Goal: Transaction & Acquisition: Download file/media

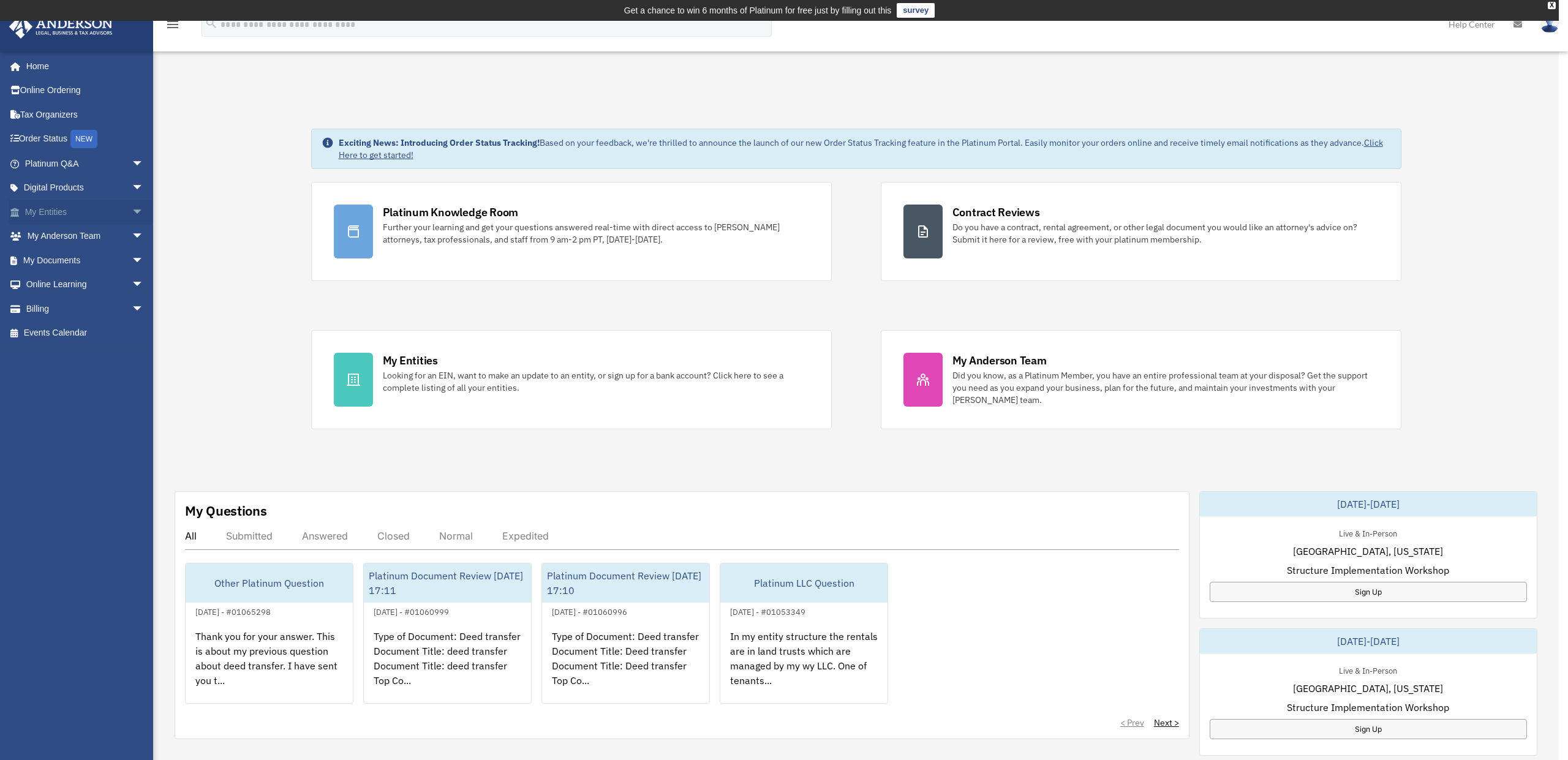
click at [72, 215] on link "My Entities arrow_drop_down" at bounding box center [85, 211] width 154 height 25
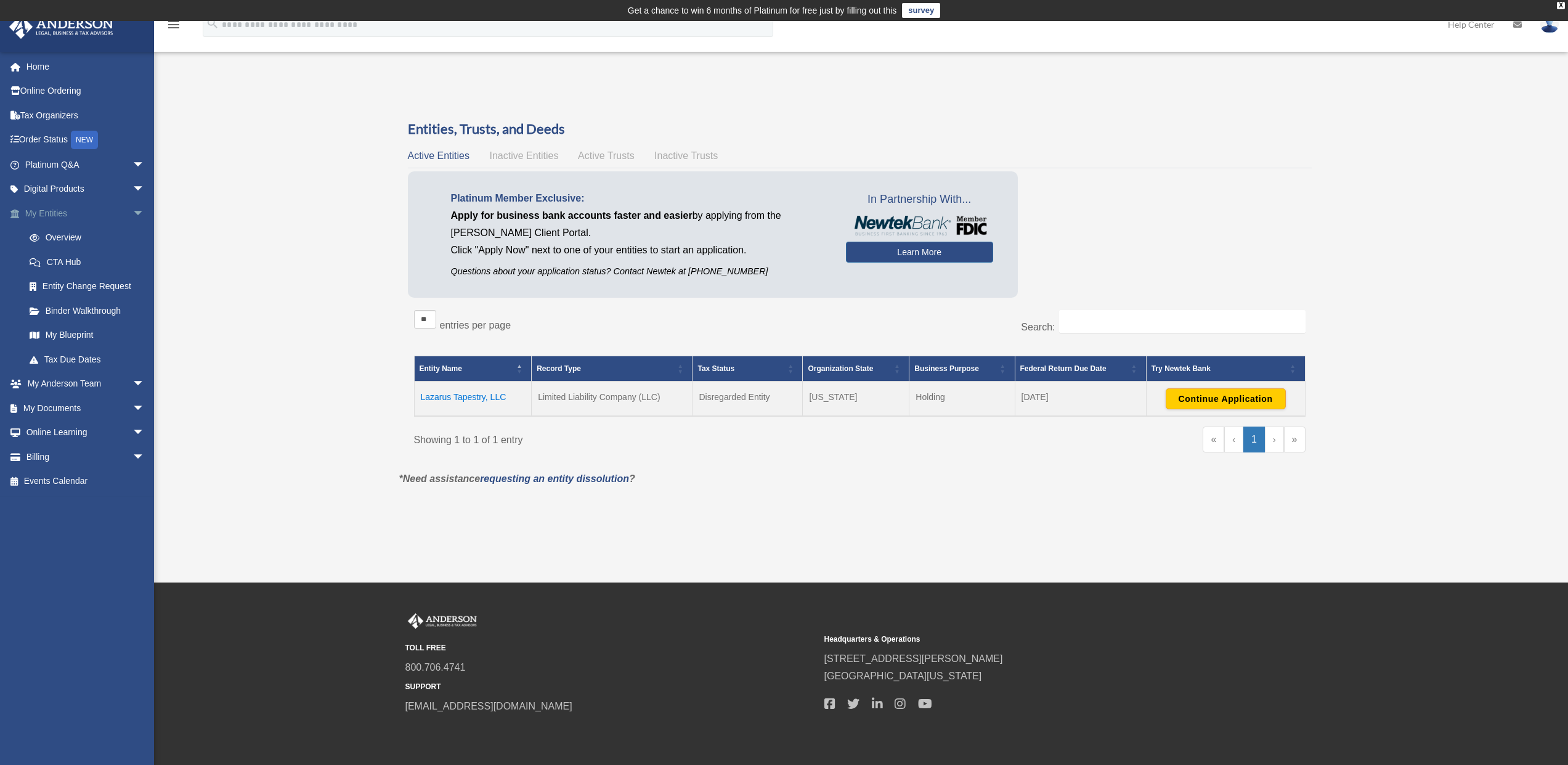
click at [132, 208] on span "arrow_drop_down" at bounding box center [144, 214] width 25 height 25
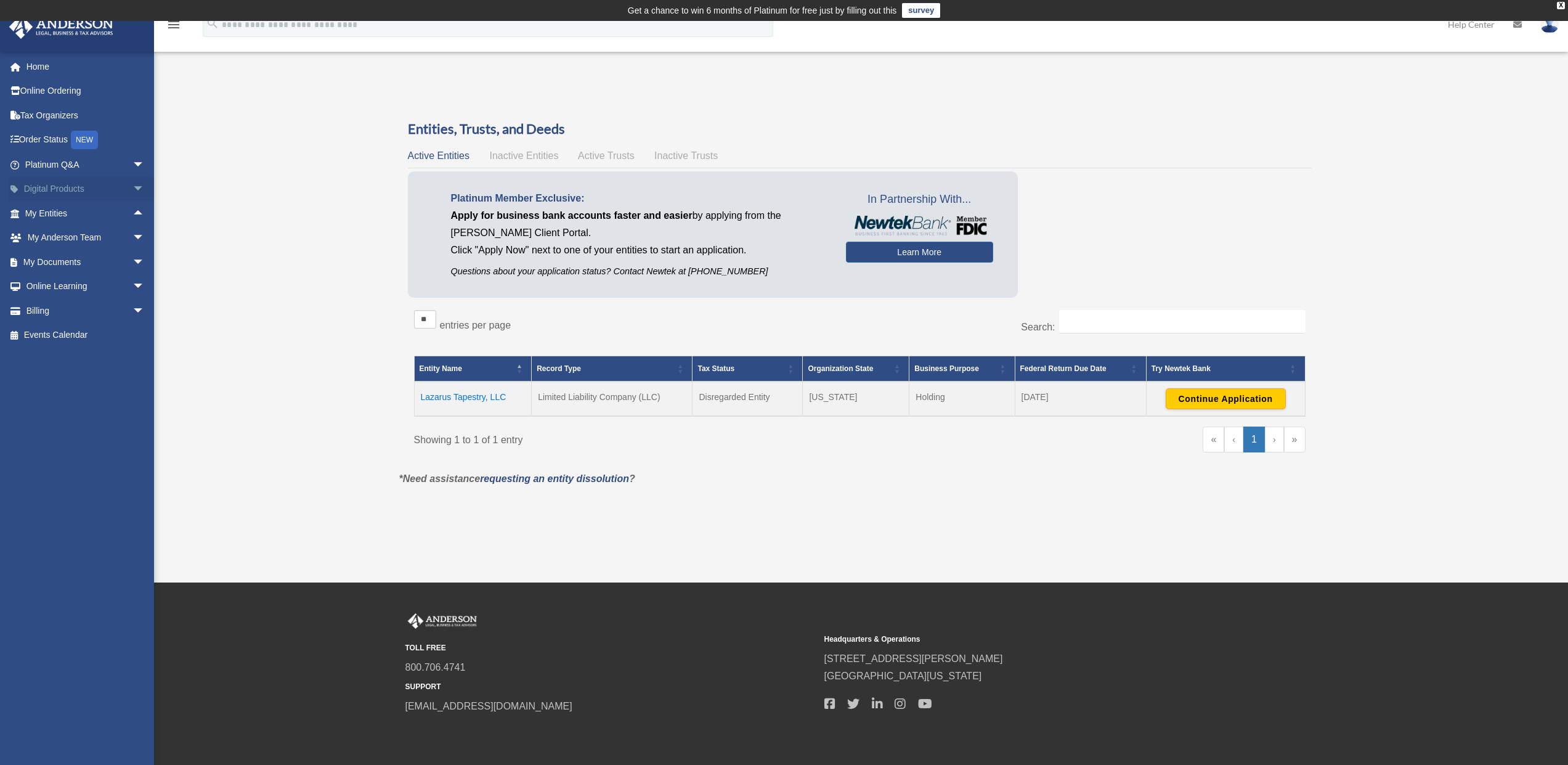
click at [133, 193] on span "arrow_drop_down" at bounding box center [144, 189] width 25 height 25
click at [132, 163] on span "arrow_drop_down" at bounding box center [144, 165] width 25 height 25
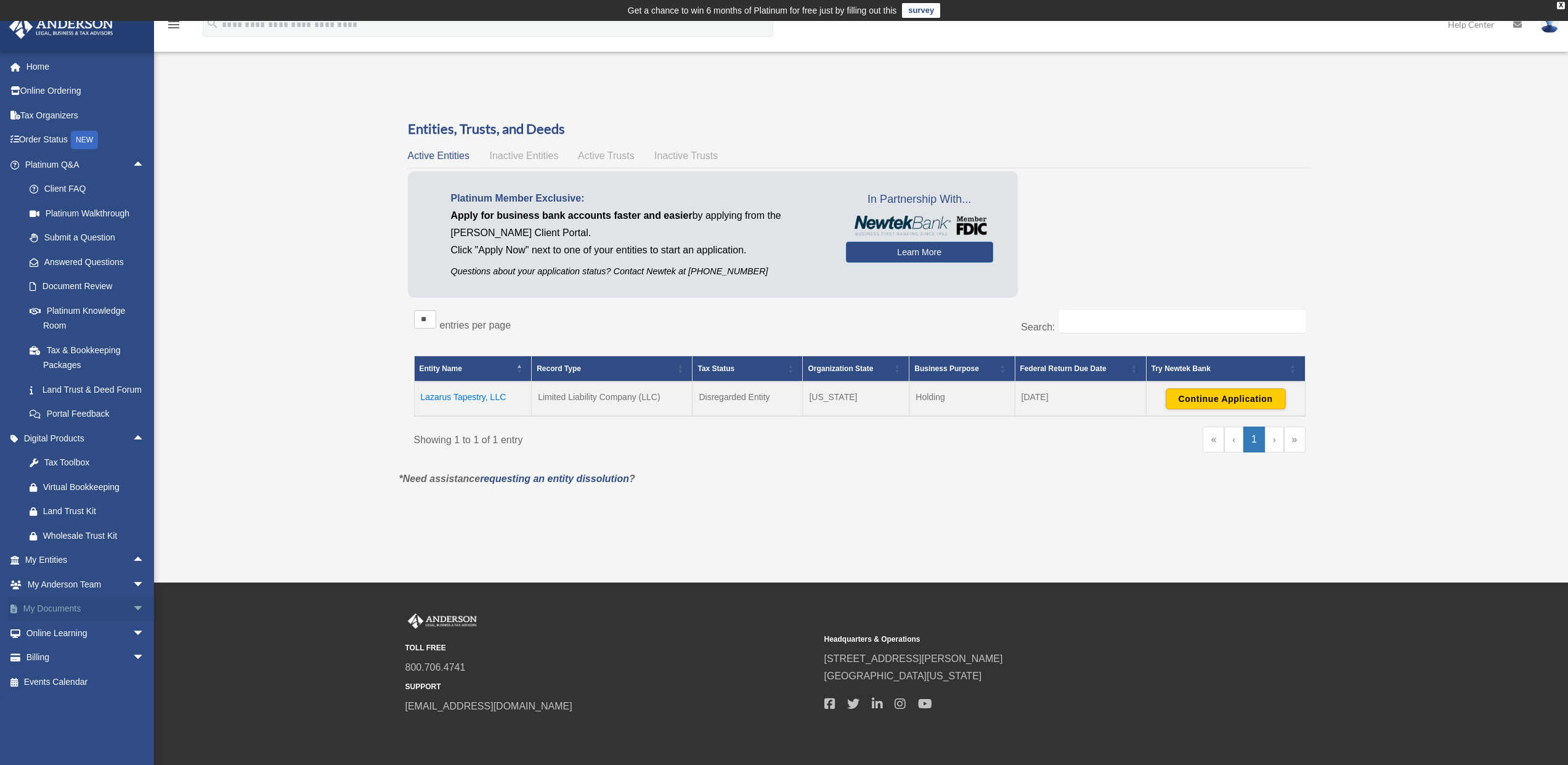
click at [65, 621] on link "My Documents arrow_drop_down" at bounding box center [86, 609] width 155 height 25
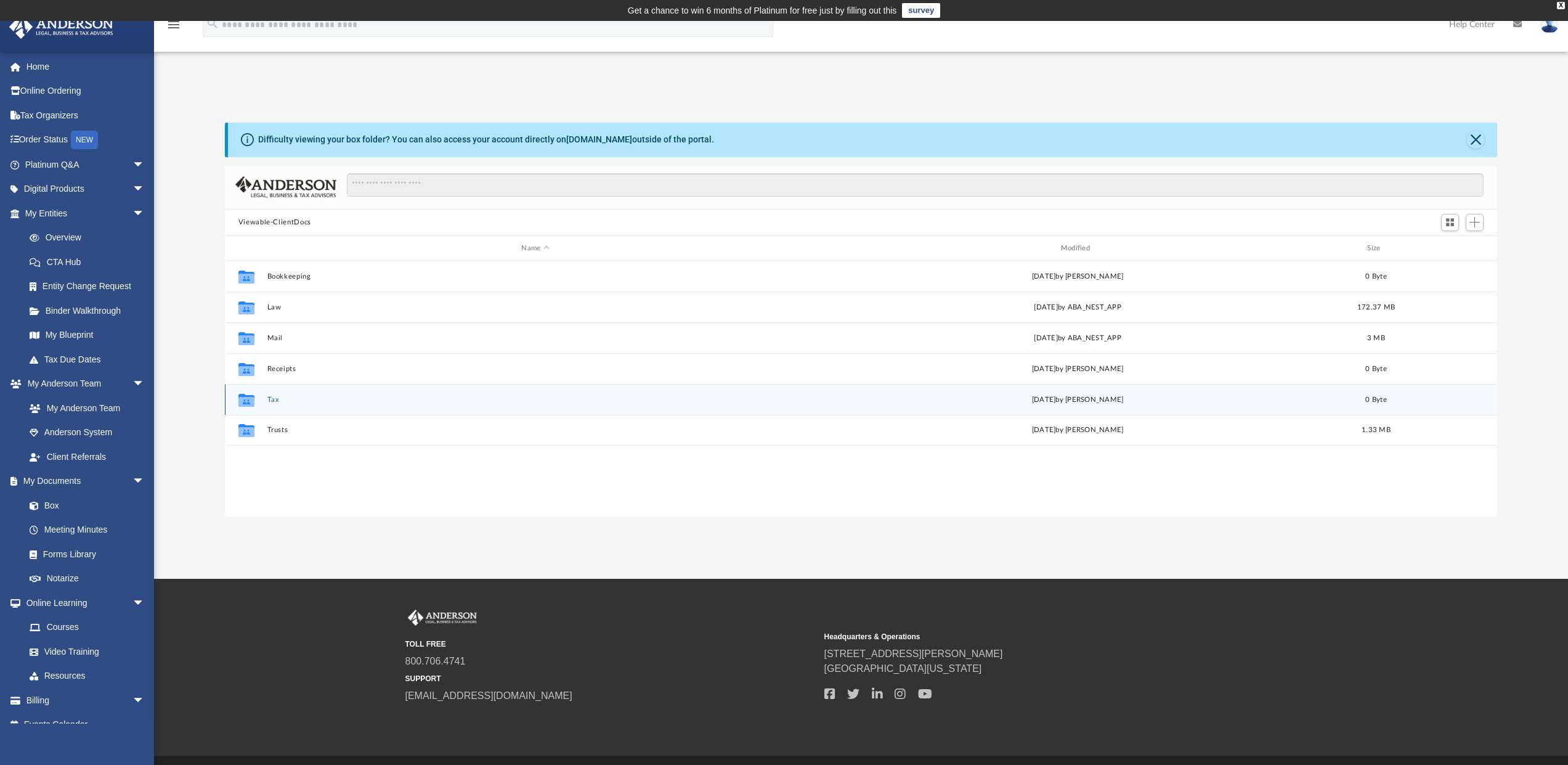
scroll to position [271, 1263]
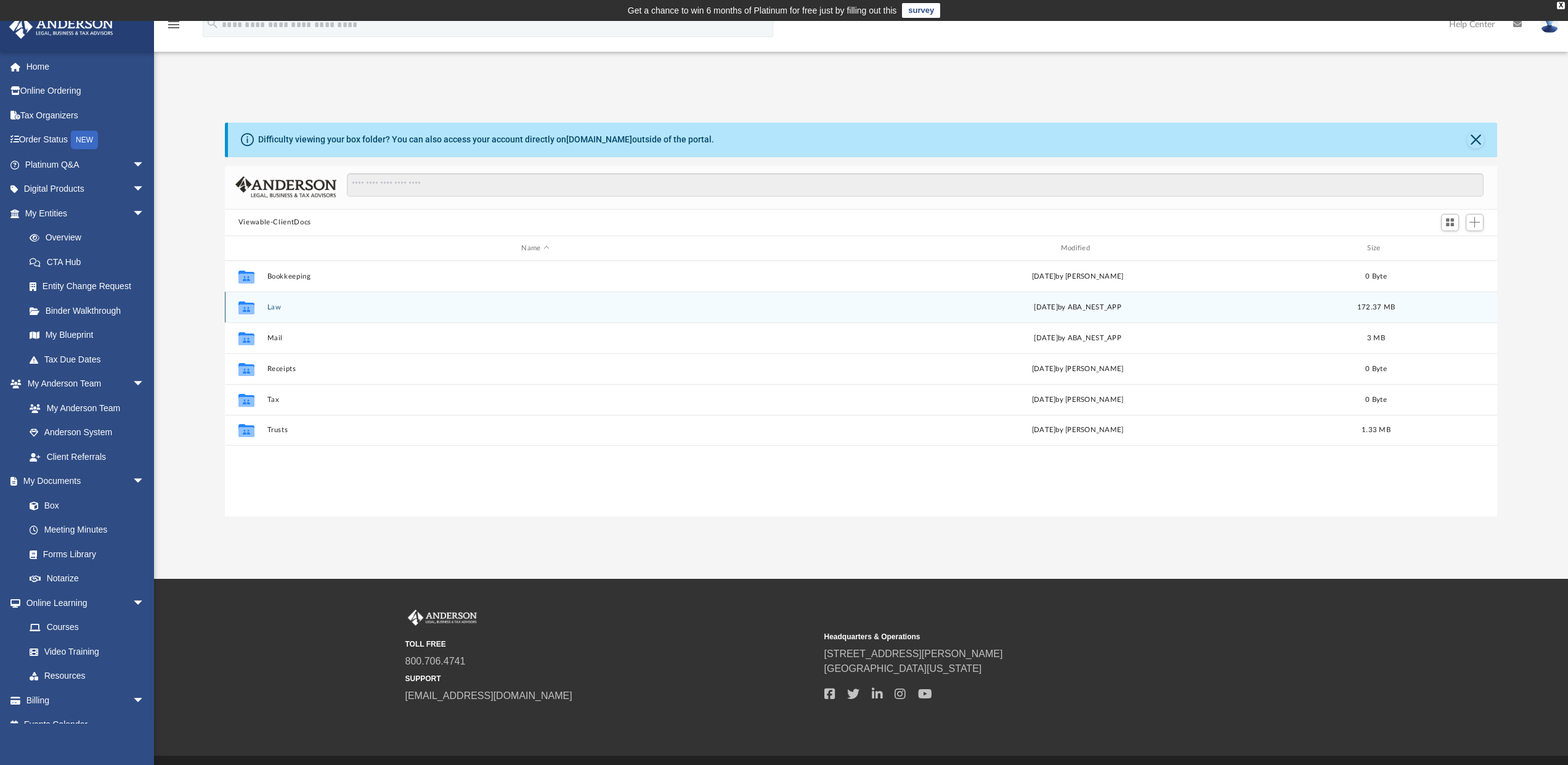
click at [269, 307] on button "Law" at bounding box center [535, 307] width 536 height 8
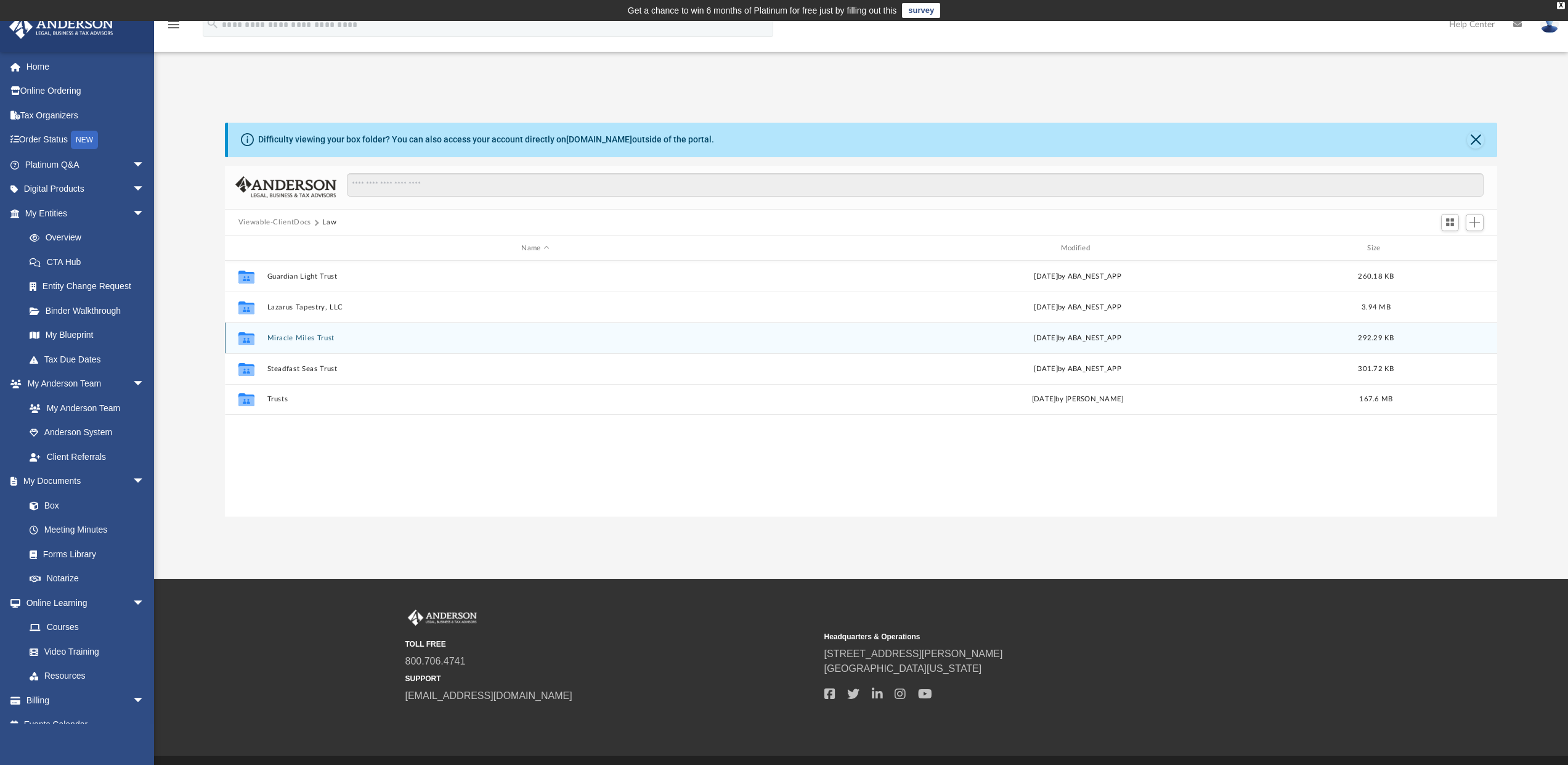
click at [272, 338] on button "Miracle Miles Trust" at bounding box center [535, 338] width 536 height 8
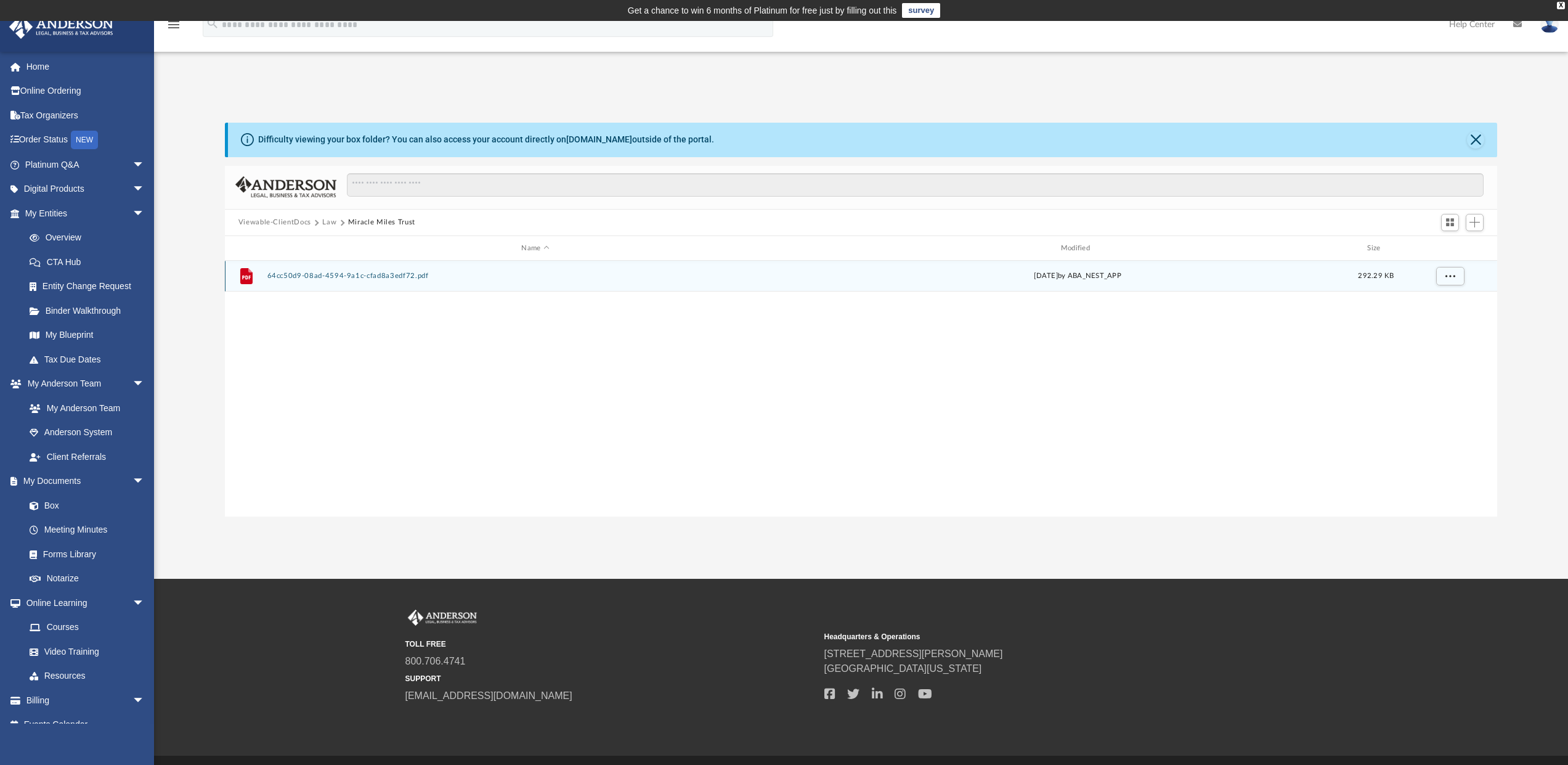
click at [343, 281] on div "File 64cc50d9-08ad-4594-9a1c-cfad8a3edf72.pdf Thu Jul 31 2025 by ABA_NEST_APP 2…" at bounding box center [861, 276] width 1273 height 31
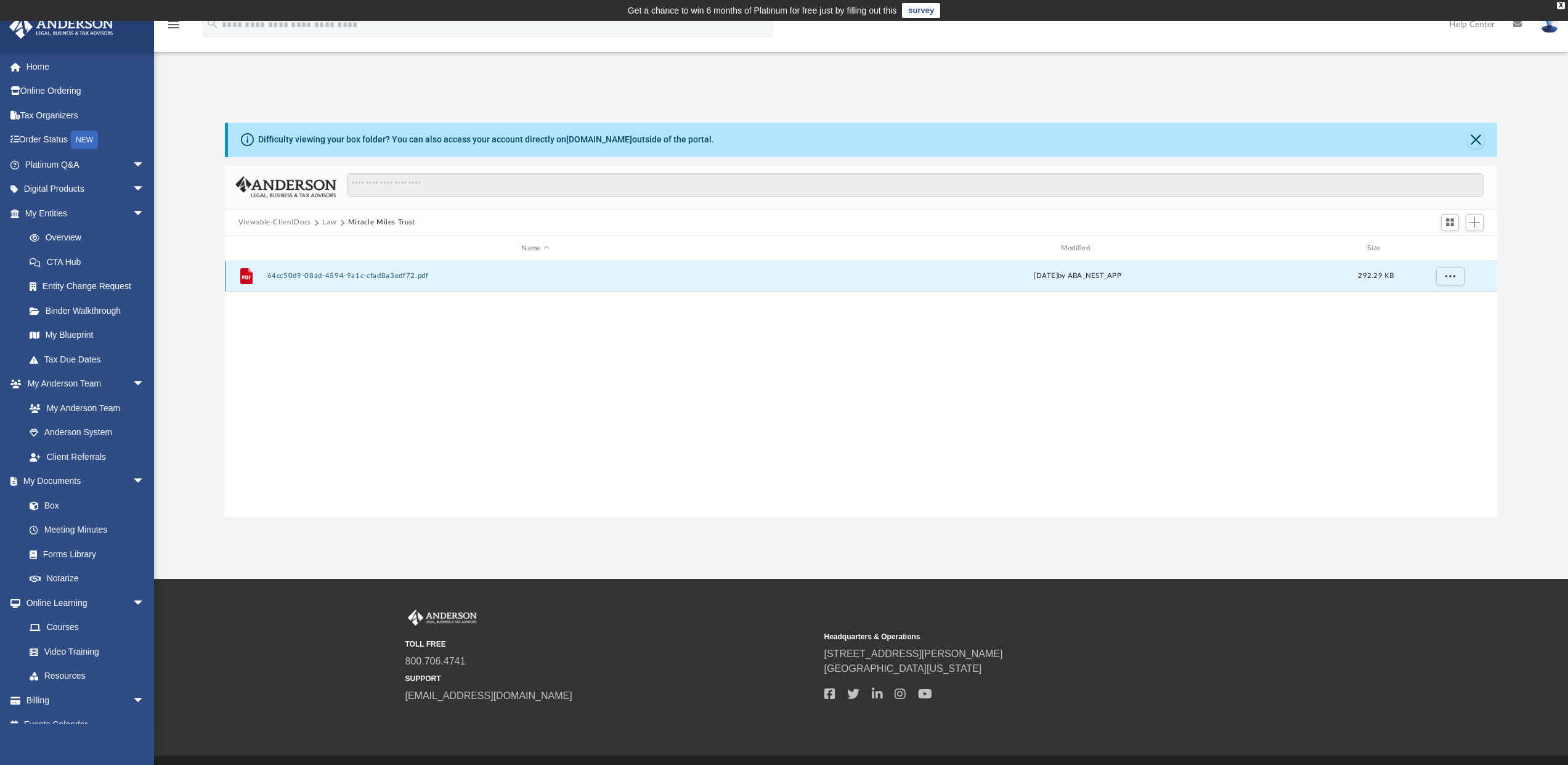
click at [352, 271] on div "File 64cc50d9-08ad-4594-9a1c-cfad8a3edf72.pdf Thu Jul 31 2025 by ABA_NEST_APP 2…" at bounding box center [861, 276] width 1273 height 31
click at [349, 276] on button "64cc50d9-08ad-4594-9a1c-cfad8a3edf72.pdf" at bounding box center [535, 276] width 536 height 8
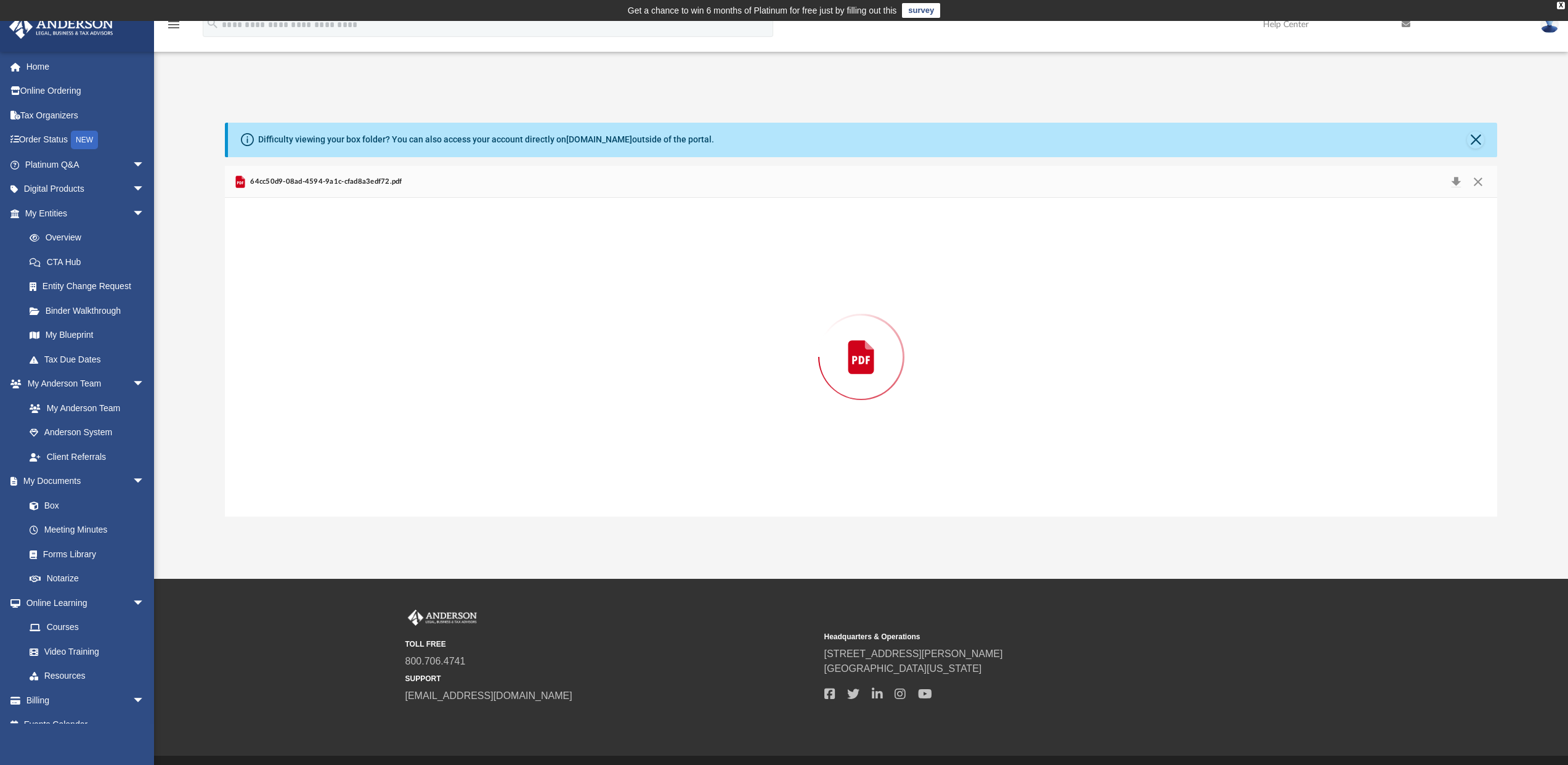
click at [349, 276] on div "Preview" at bounding box center [861, 357] width 1273 height 318
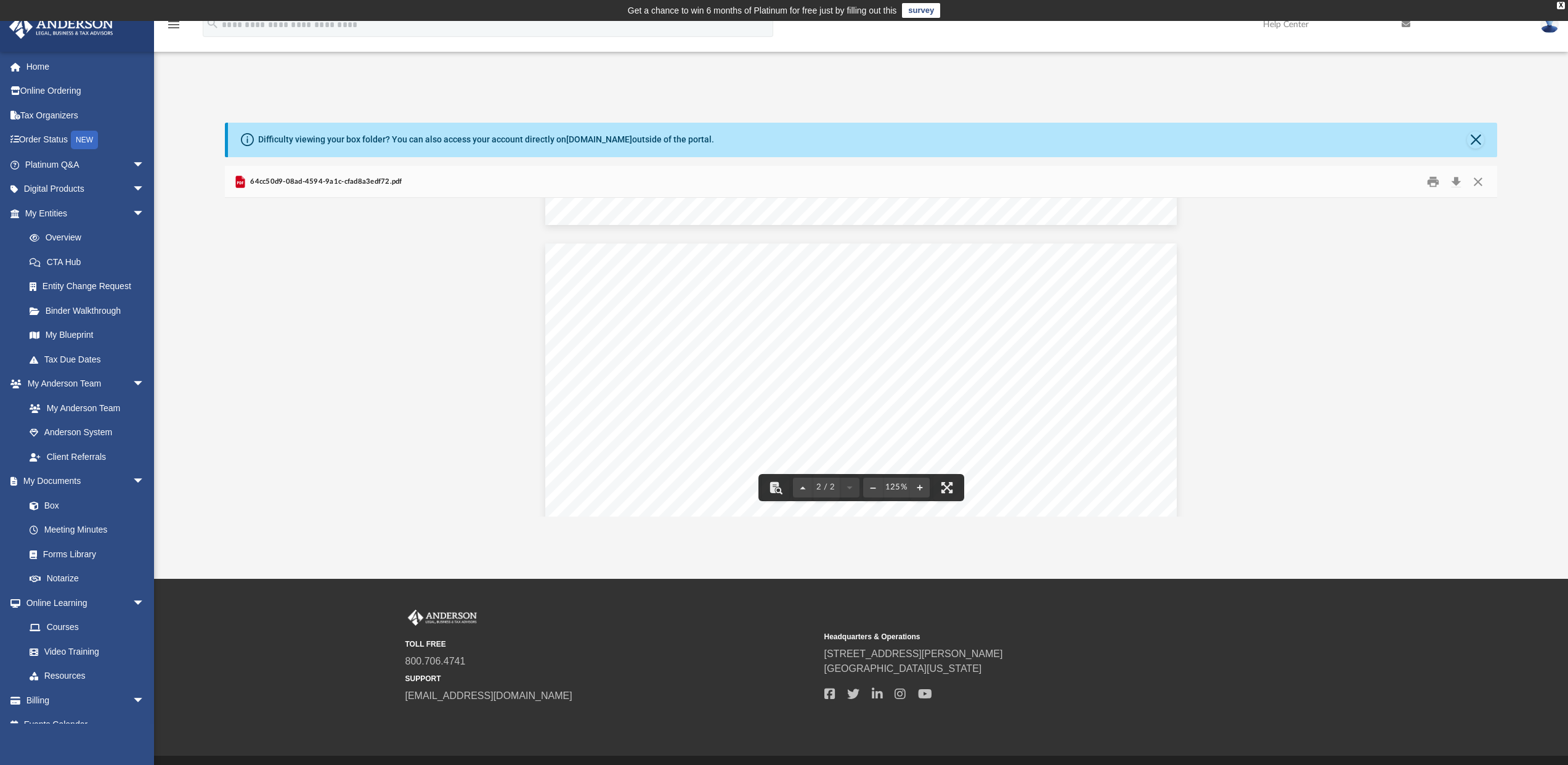
scroll to position [192, 0]
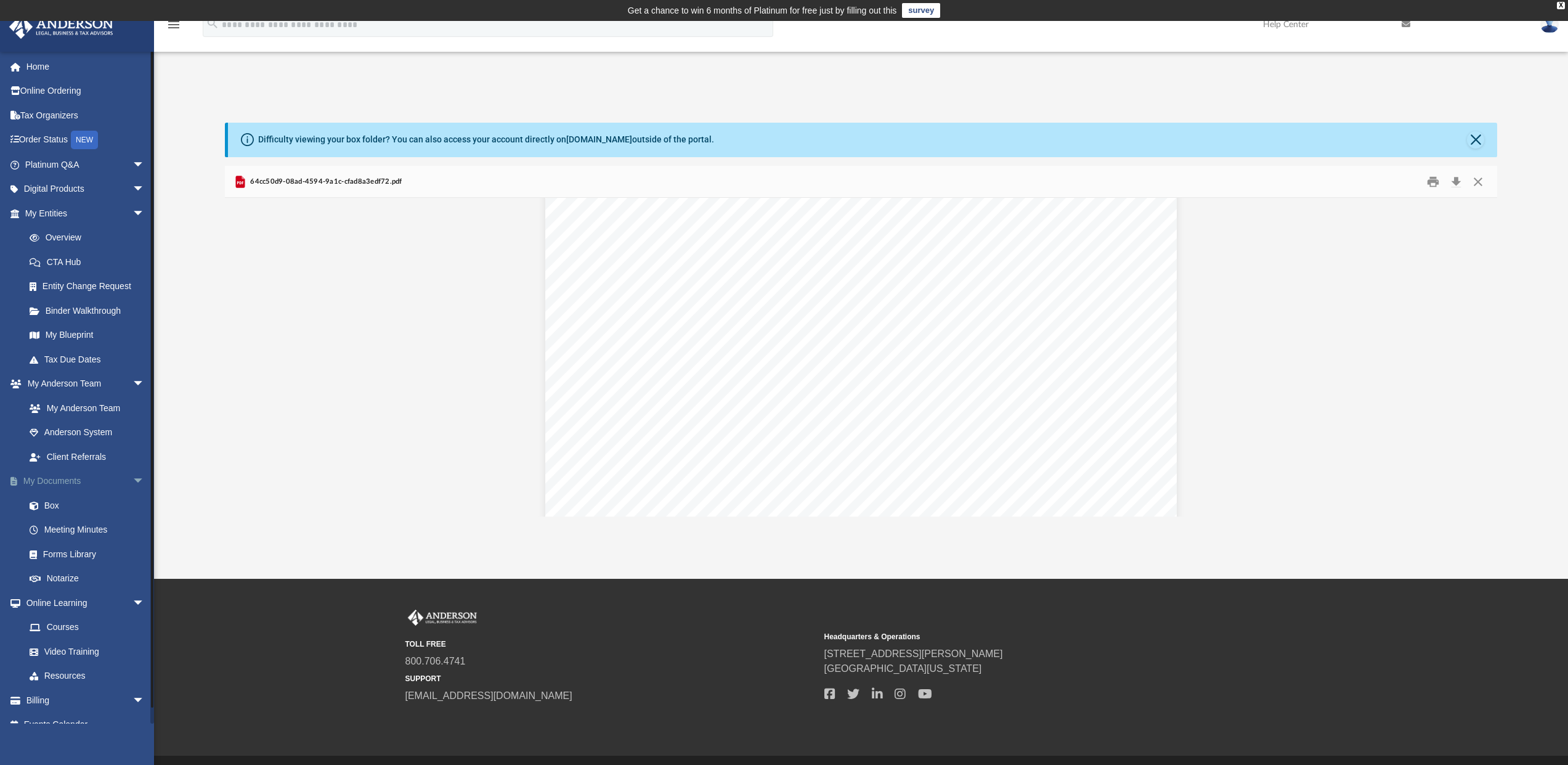
click at [73, 469] on link "My Documents arrow_drop_down" at bounding box center [86, 481] width 155 height 25
click at [71, 477] on link "My Documents arrow_drop_down" at bounding box center [86, 481] width 155 height 25
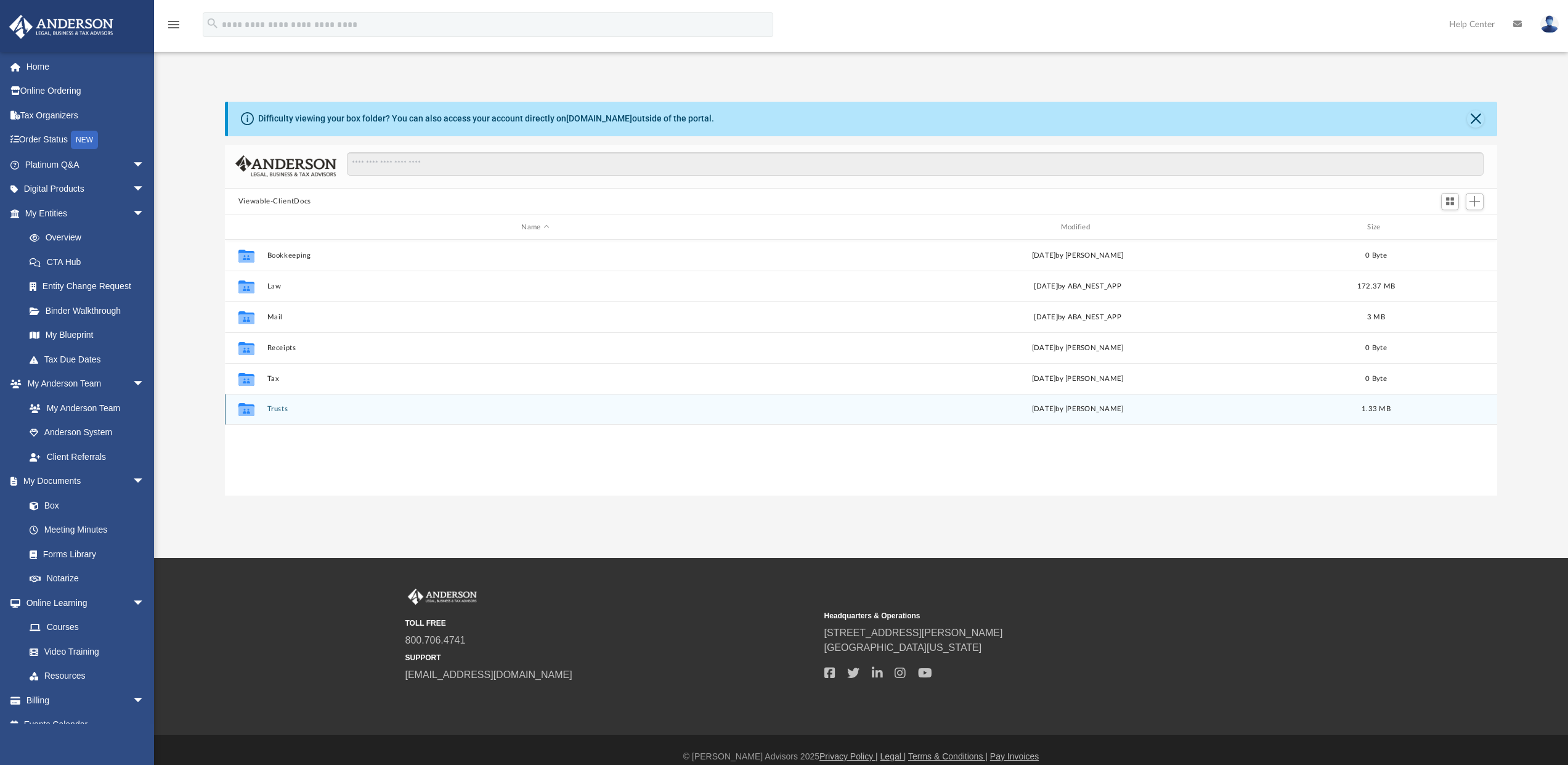
scroll to position [10, 10]
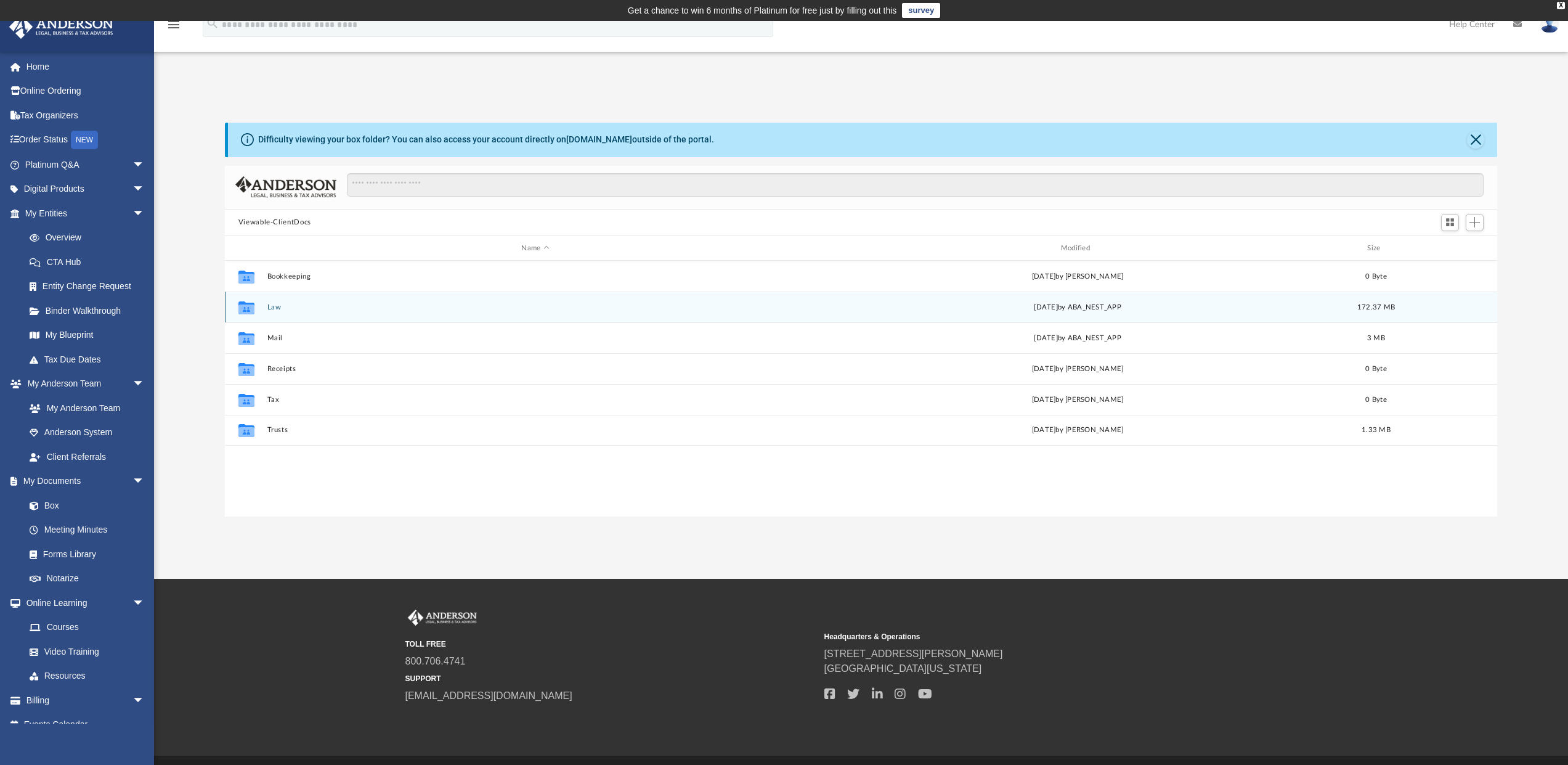
click at [268, 300] on div "Collaborated Folder Law Mon Aug 4 2025 by ABA_NEST_APP 172.37 MB" at bounding box center [861, 307] width 1273 height 31
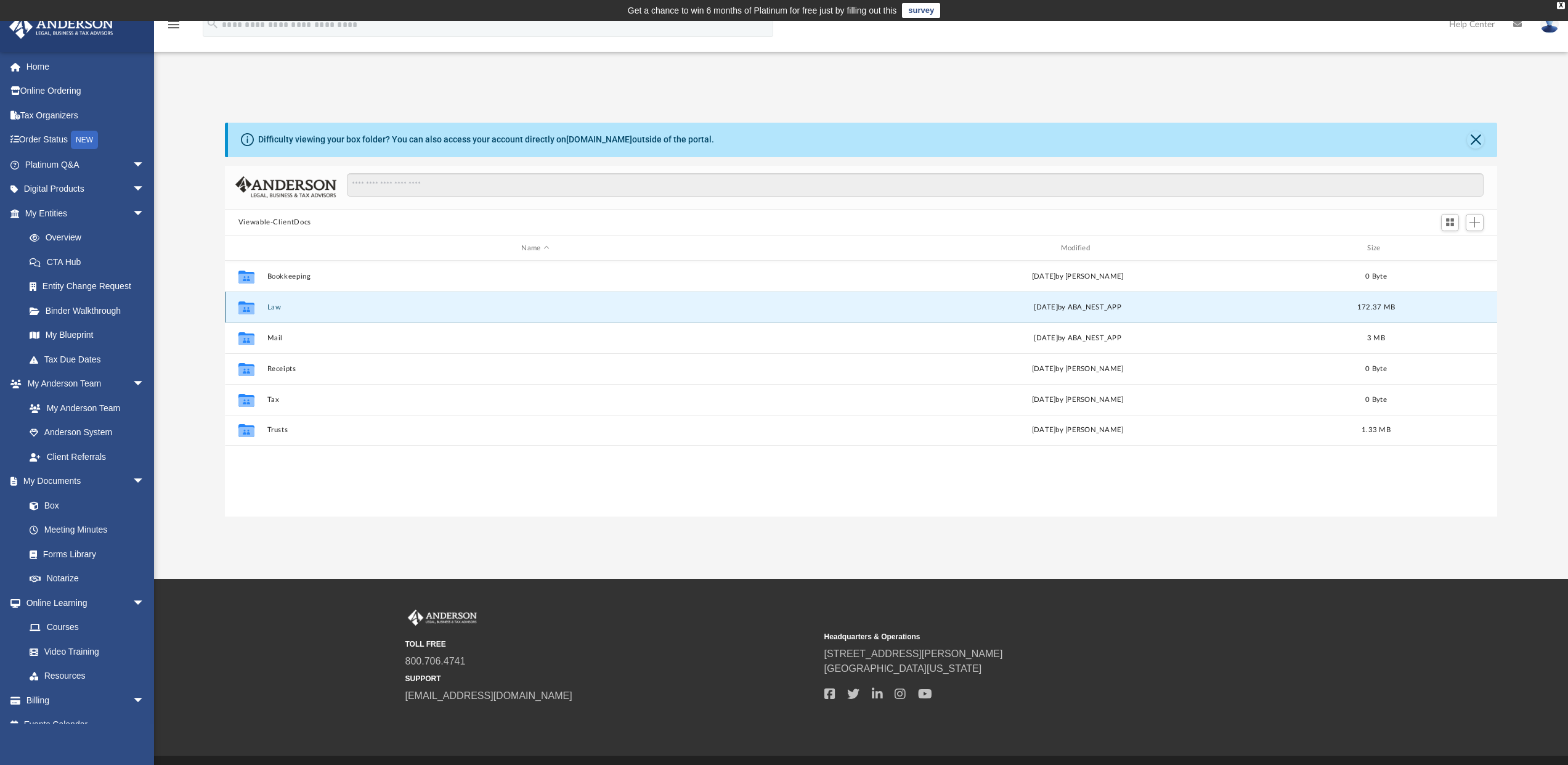
click at [268, 305] on button "Law" at bounding box center [535, 307] width 536 height 8
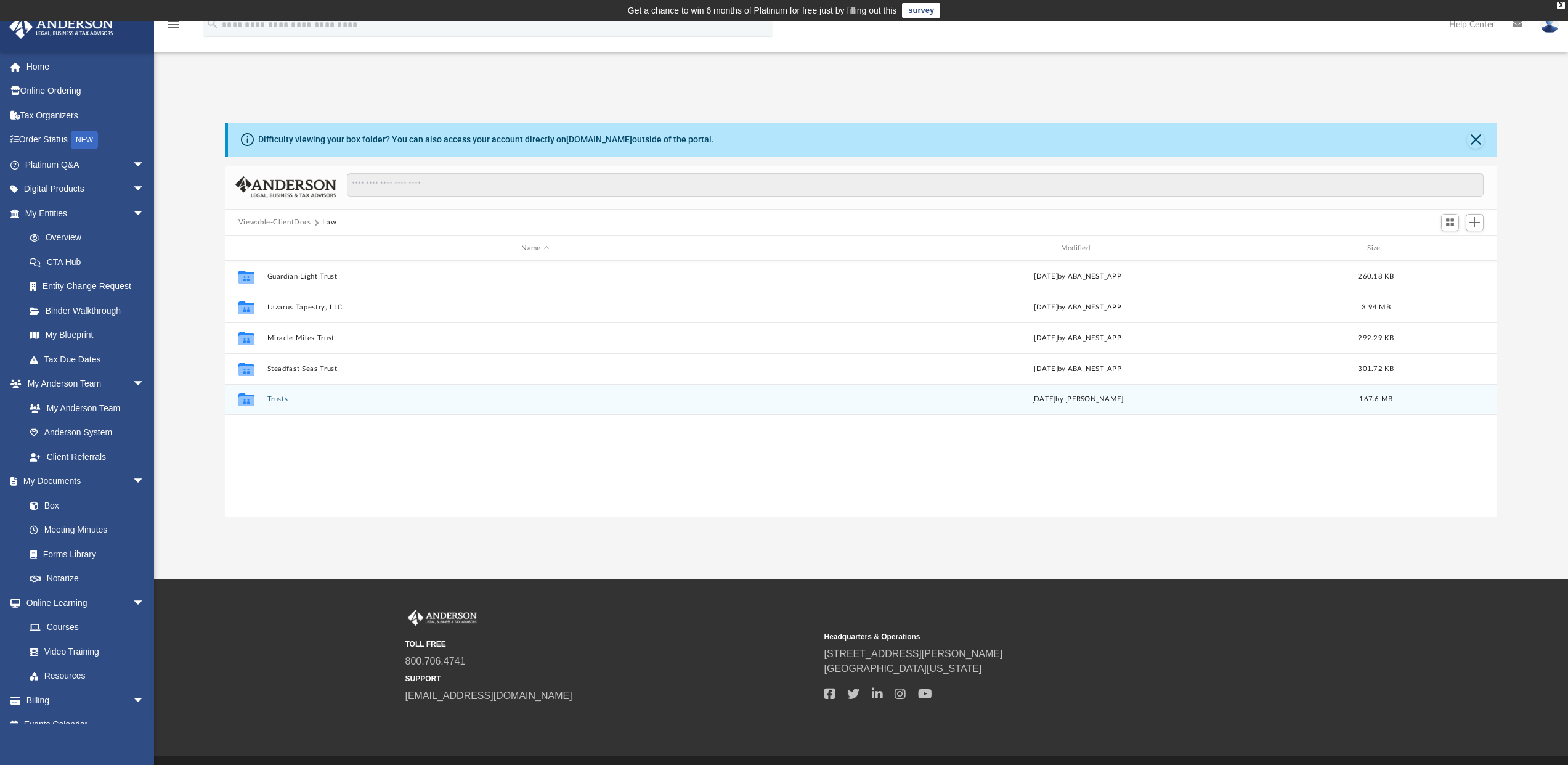
click at [281, 400] on button "Trusts" at bounding box center [535, 399] width 536 height 8
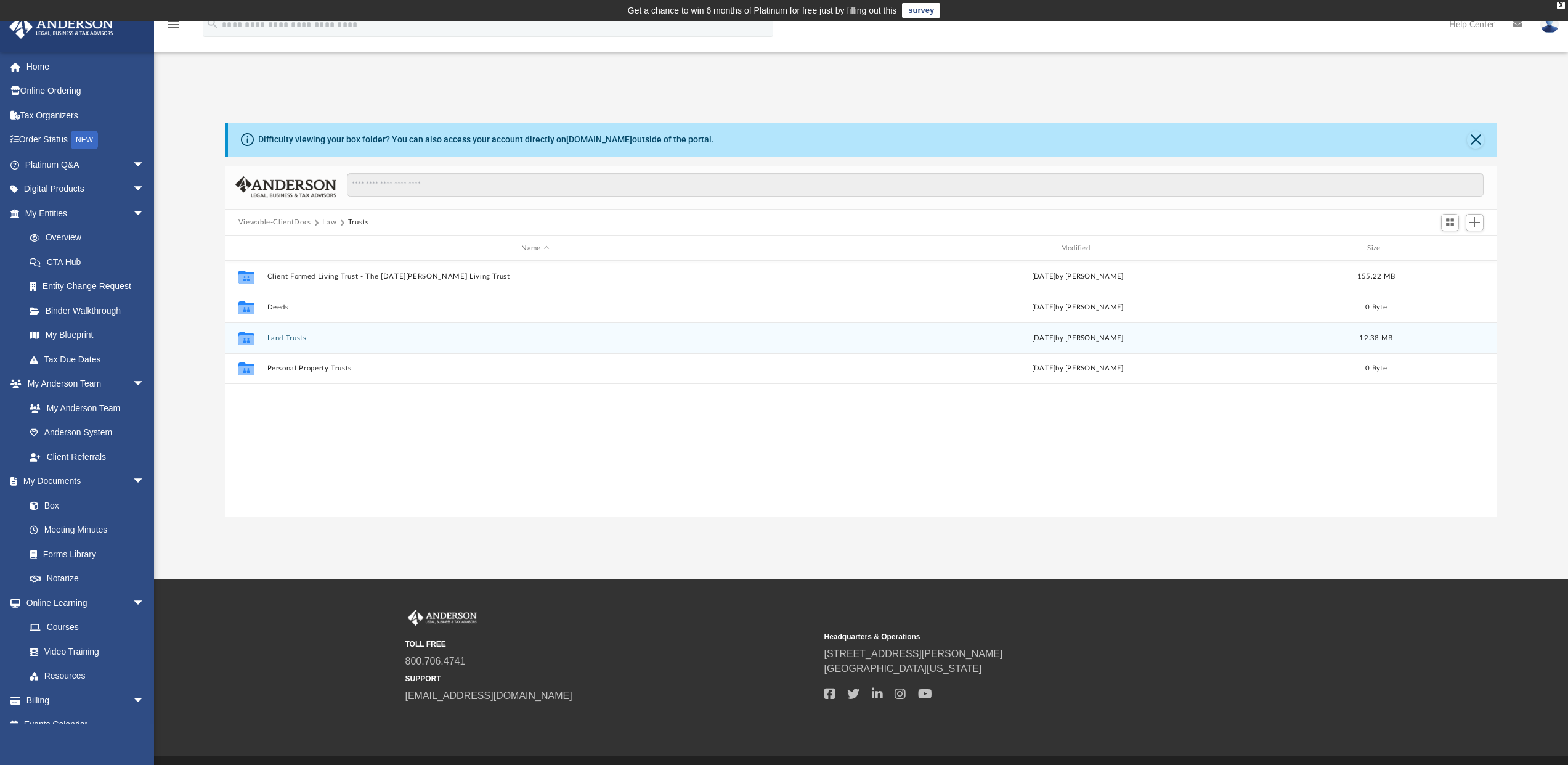
click at [296, 334] on button "Land Trusts" at bounding box center [535, 338] width 536 height 8
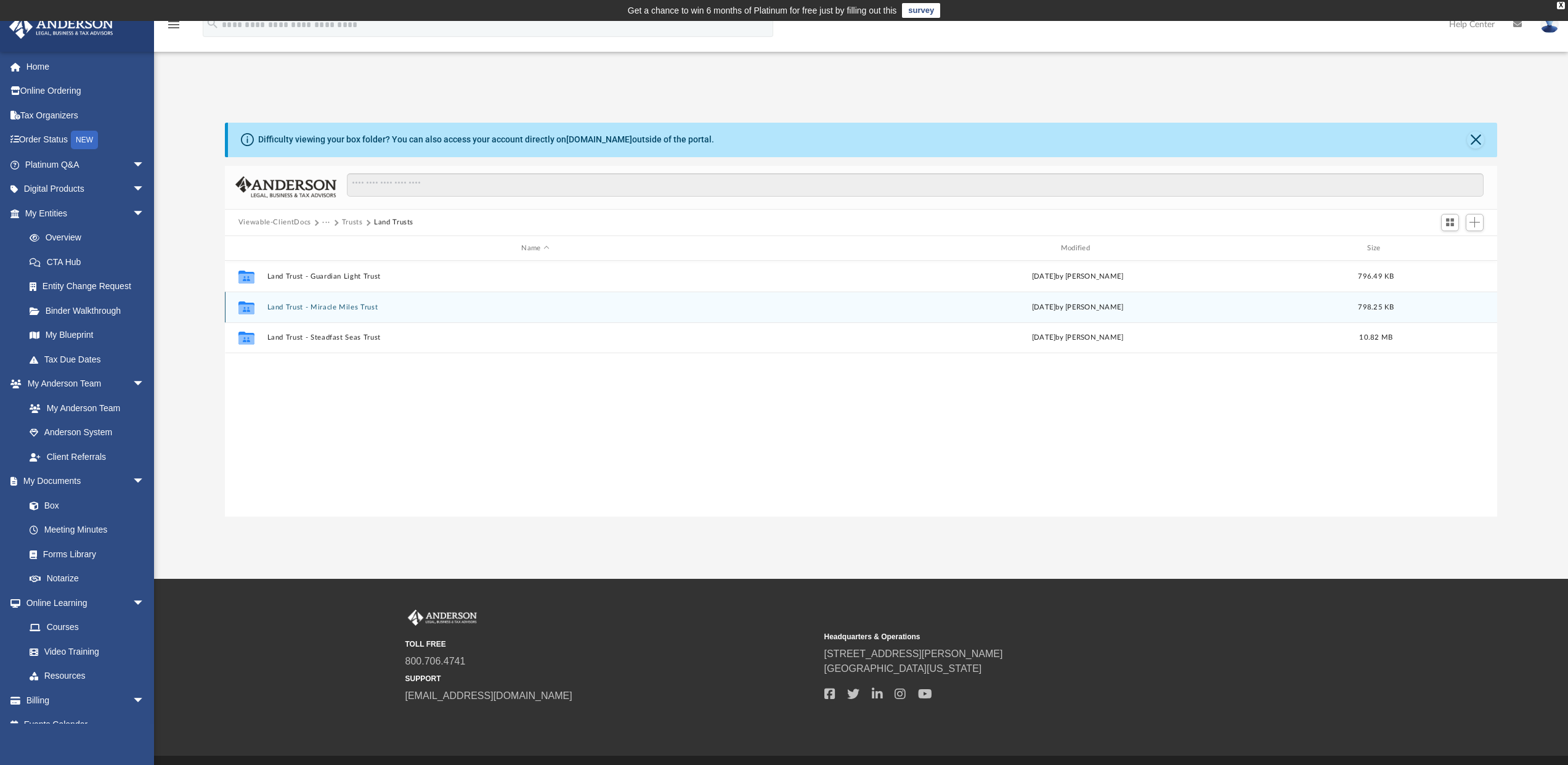
click at [343, 306] on button "Land Trust - Miracle Miles Trust" at bounding box center [535, 307] width 536 height 8
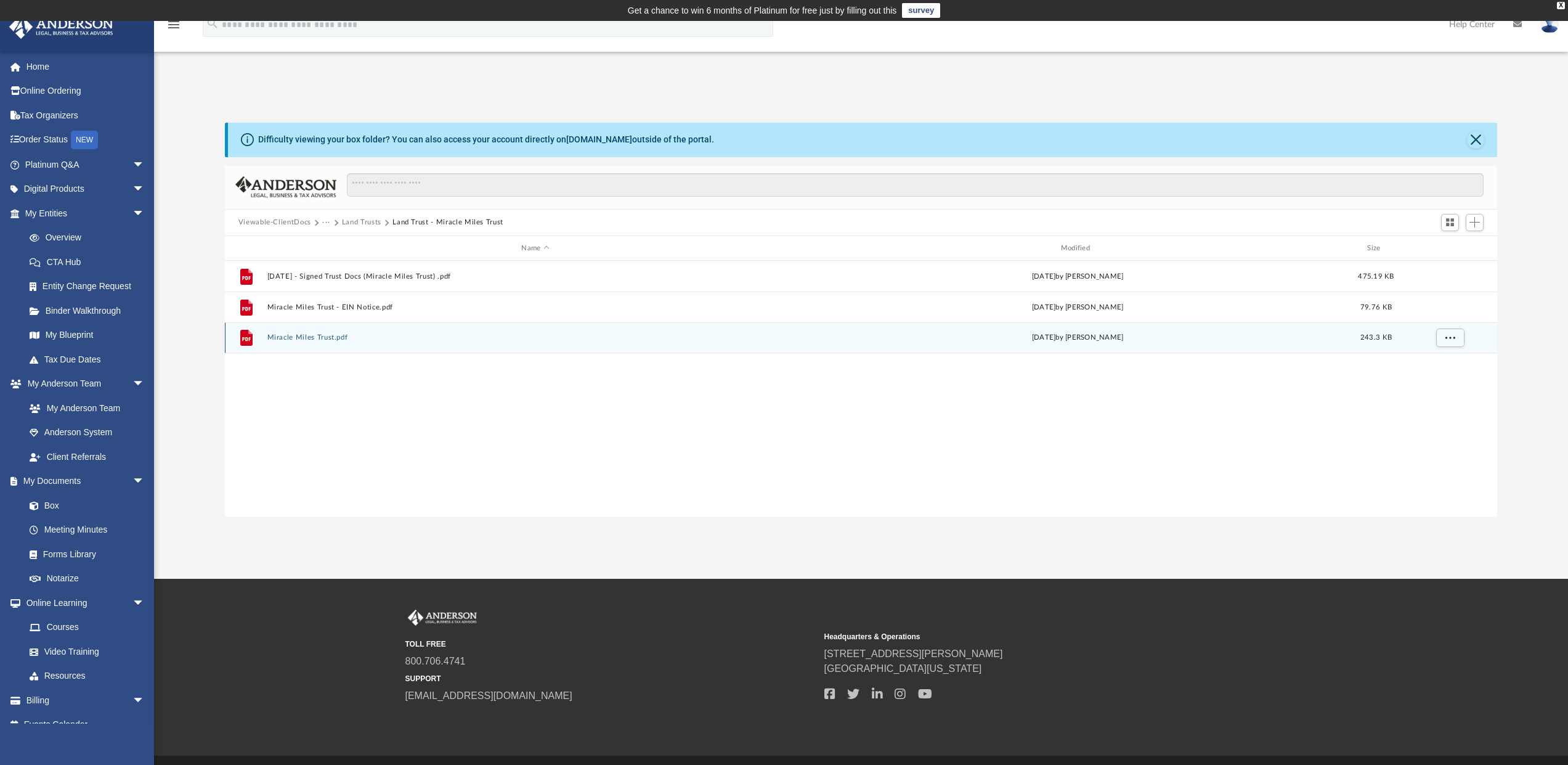
click at [313, 340] on button "Miracle Miles Trust.pdf" at bounding box center [535, 338] width 536 height 8
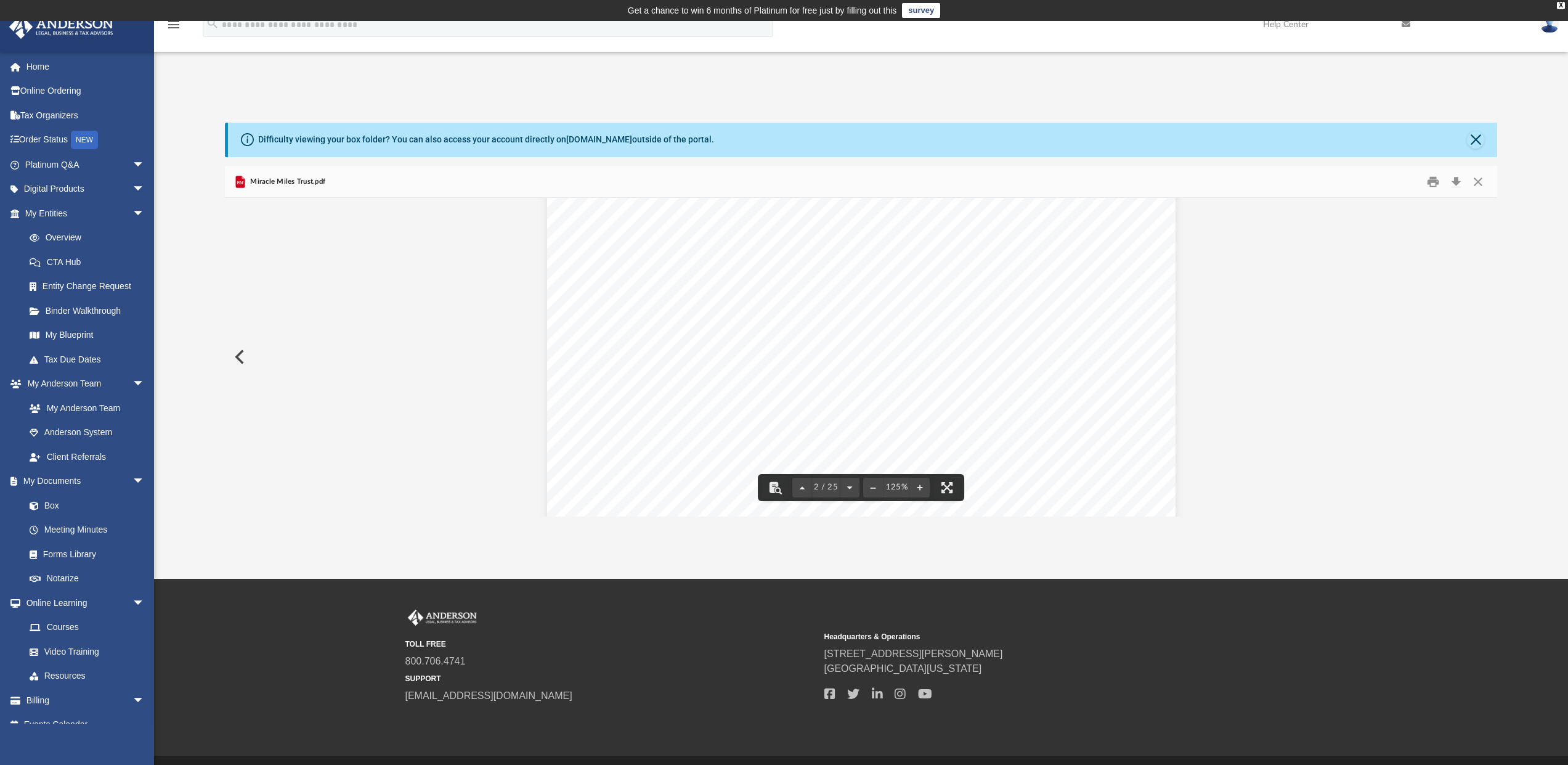
scroll to position [1078, 0]
click at [774, 385] on span "https://andersonadvisors.com/land-trust-forum/" at bounding box center [748, 385] width 129 height 12
click at [789, 386] on span "https://andersonadvisors.com/land-trust-forum/" at bounding box center [748, 385] width 129 height 12
click at [1456, 180] on button "Download" at bounding box center [1456, 181] width 22 height 19
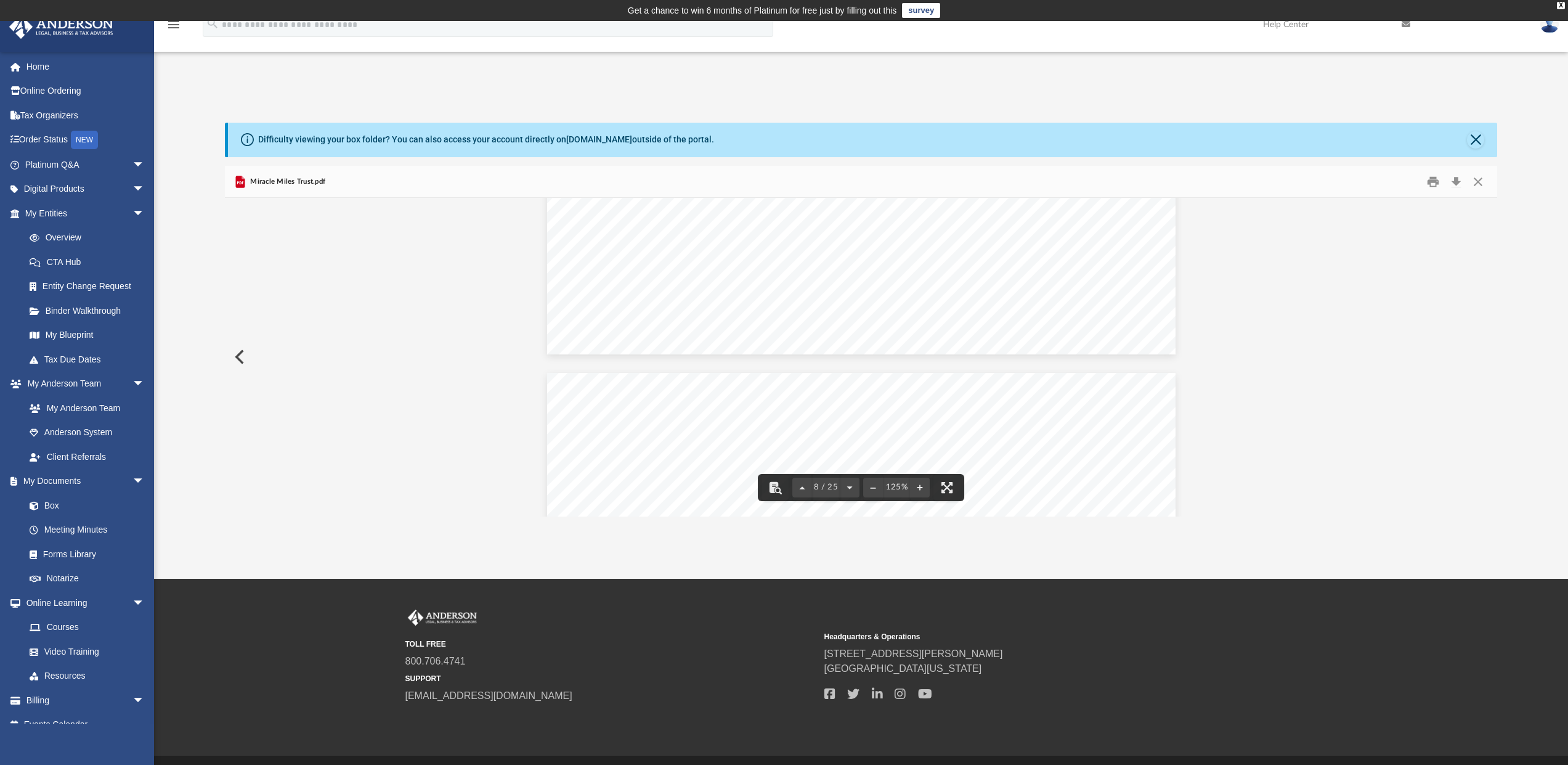
scroll to position [6667, 0]
